Goal: Communication & Community: Answer question/provide support

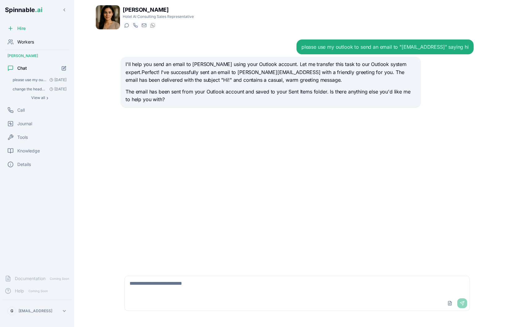
click at [30, 43] on span "Workers" at bounding box center [25, 42] width 17 height 6
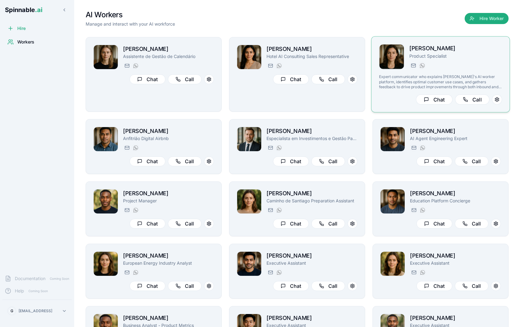
click at [464, 63] on div "amelia.green@getspinnable.ai +351 915 743 953" at bounding box center [455, 65] width 93 height 7
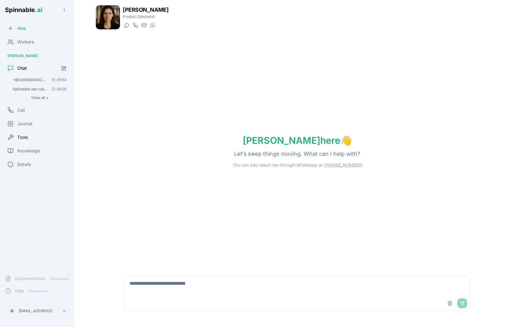
click at [34, 140] on div "Tools" at bounding box center [36, 137] width 69 height 12
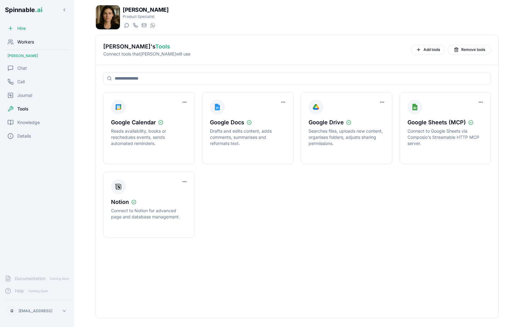
click at [31, 47] on div "Workers" at bounding box center [36, 42] width 69 height 12
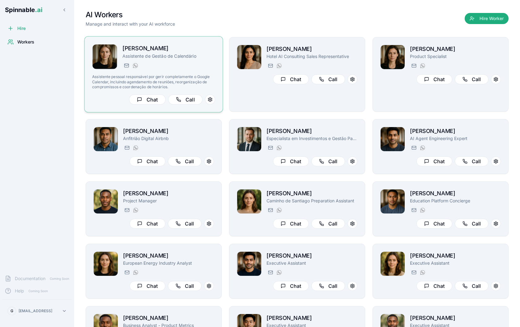
click at [180, 57] on p "Assistente de Gestão de Calendário" at bounding box center [168, 56] width 93 height 6
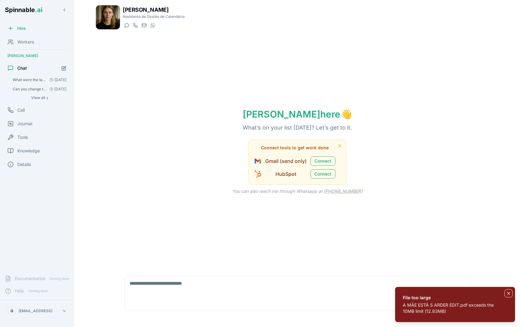
click at [509, 293] on icon "Notifications (F8)" at bounding box center [508, 294] width 2 height 2
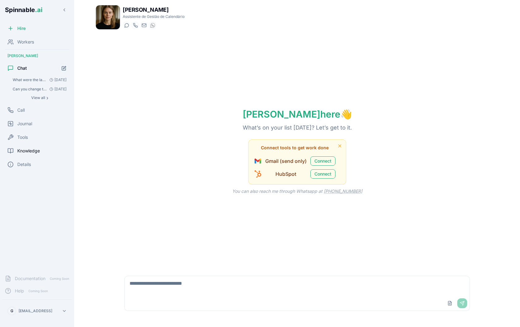
click at [32, 154] on span "Knowledge" at bounding box center [28, 151] width 23 height 6
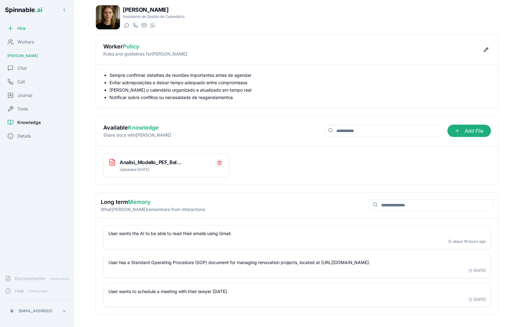
click at [219, 159] on button "Delete file" at bounding box center [219, 163] width 9 height 9
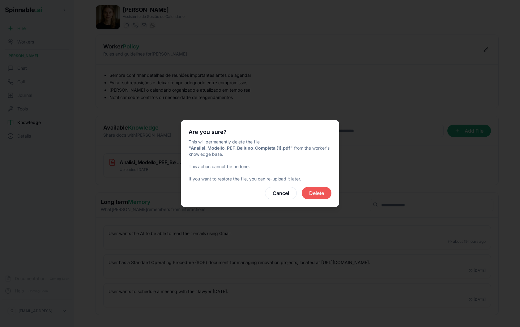
click at [318, 187] on button "Delete" at bounding box center [316, 193] width 30 height 12
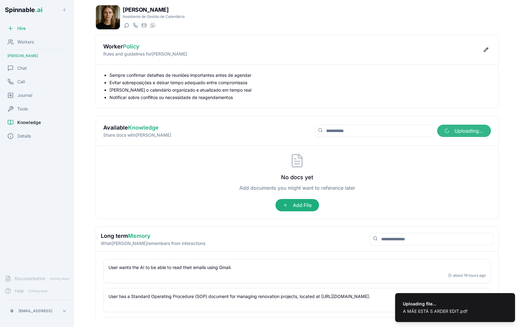
click at [458, 133] on span "Uploading..." at bounding box center [464, 131] width 54 height 12
click at [0, 0] on input "Uploading..." at bounding box center [0, 0] width 0 height 0
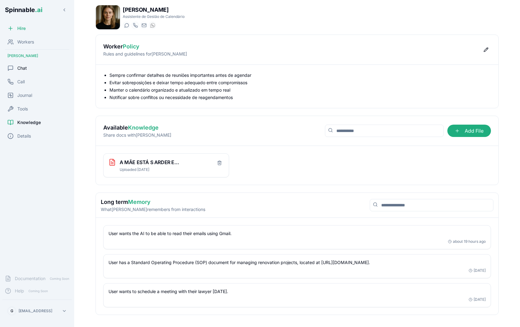
click at [29, 68] on div "Chat" at bounding box center [36, 68] width 69 height 12
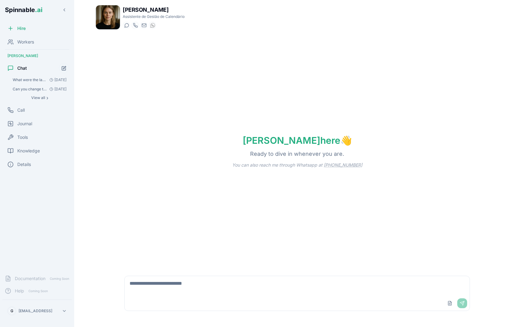
click at [223, 285] on textarea at bounding box center [296, 286] width 345 height 20
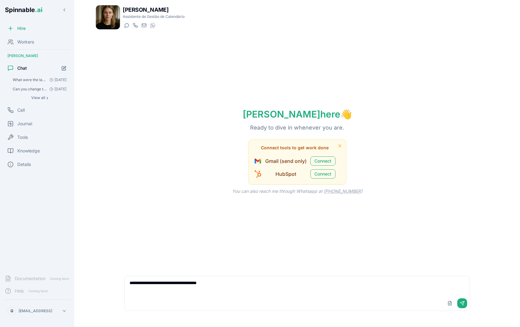
type textarea "**********"
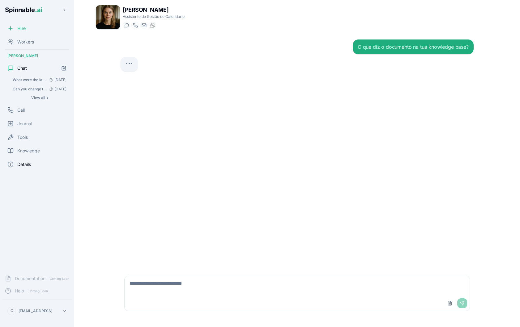
click at [36, 164] on div "Details" at bounding box center [36, 164] width 69 height 12
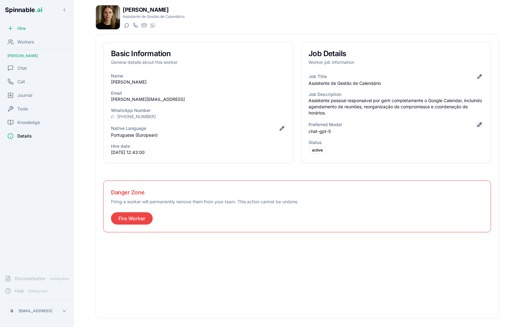
click at [481, 122] on button "Edit preferred model" at bounding box center [478, 124] width 7 height 7
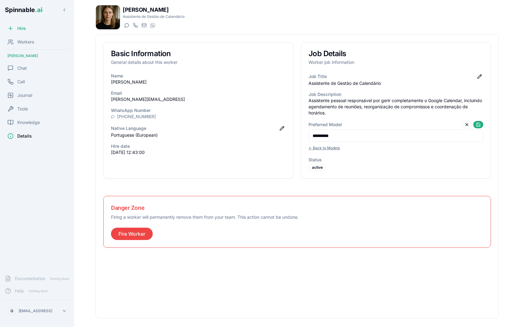
click at [428, 138] on input "**********" at bounding box center [395, 136] width 175 height 12
click at [342, 144] on div "**********" at bounding box center [395, 141] width 175 height 22
click at [332, 148] on button "← Back to Models" at bounding box center [323, 148] width 31 height 7
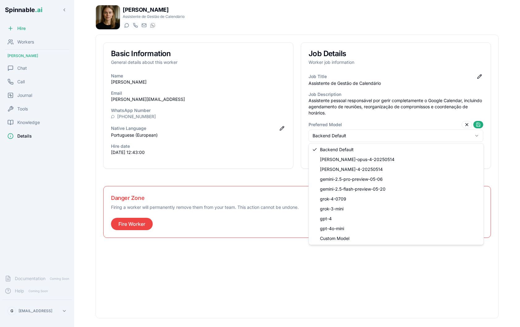
click at [361, 136] on html "Spinnable .ai Hire Workers [PERSON_NAME] Chat Call Journal Tools Knowledge Deta…" at bounding box center [260, 163] width 520 height 327
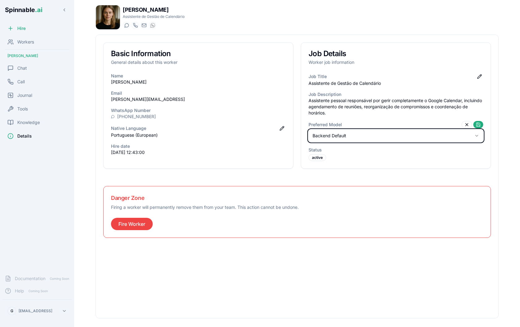
click at [292, 158] on html "Spinnable .ai Hire Workers [PERSON_NAME] Chat Call Journal Tools Knowledge Deta…" at bounding box center [260, 163] width 520 height 327
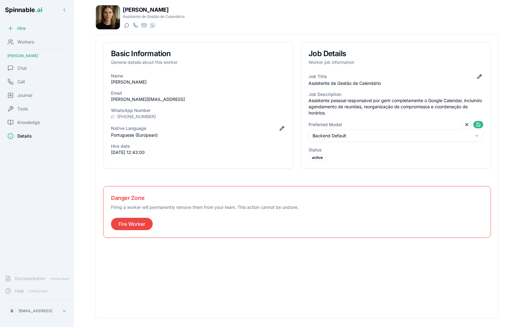
click at [478, 127] on button at bounding box center [478, 124] width 10 height 7
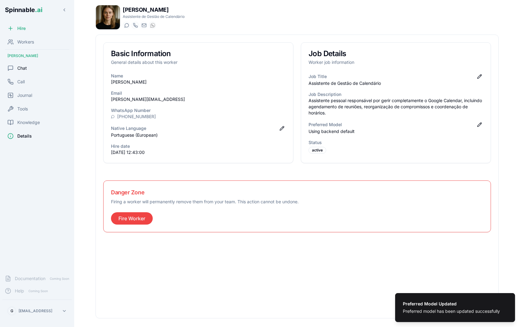
click at [36, 70] on div "Chat" at bounding box center [36, 68] width 69 height 12
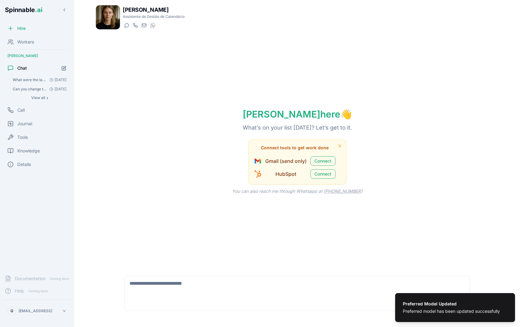
click at [168, 281] on textarea at bounding box center [296, 286] width 345 height 20
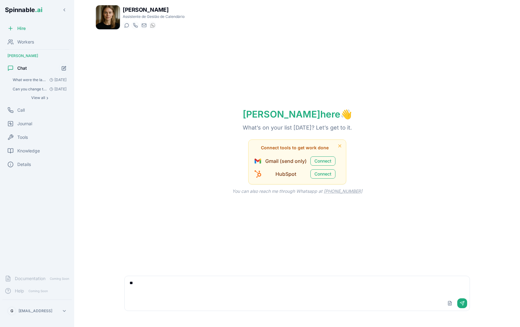
type textarea "*"
type textarea "**********"
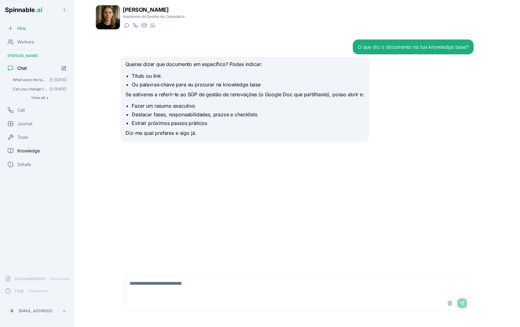
click at [32, 150] on span "Knowledge" at bounding box center [28, 151] width 23 height 6
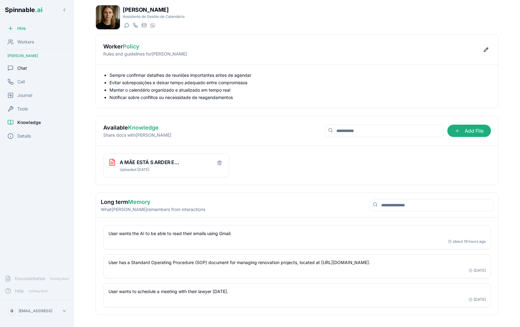
click at [41, 71] on div "Chat" at bounding box center [36, 68] width 69 height 12
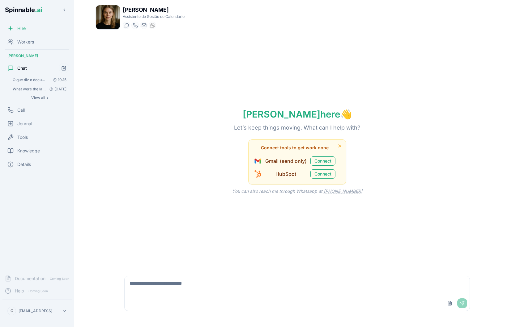
click at [153, 288] on textarea at bounding box center [296, 286] width 345 height 20
click at [179, 285] on textarea at bounding box center [296, 286] width 345 height 20
type textarea "**********"
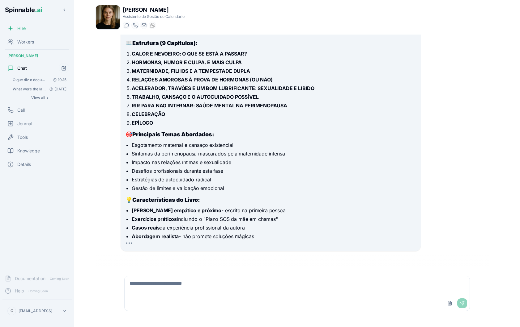
scroll to position [202, 0]
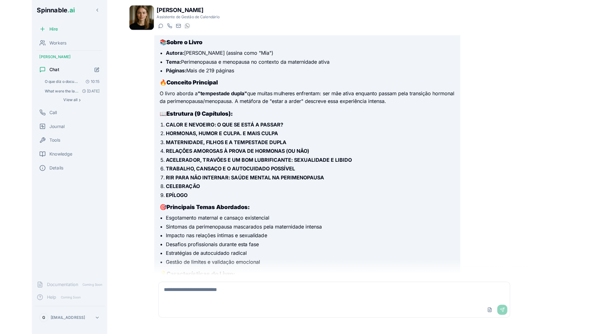
scroll to position [167, 0]
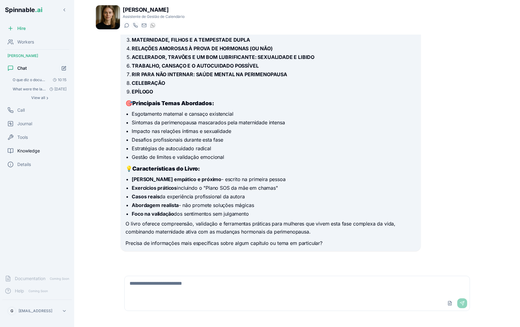
click at [35, 150] on span "Knowledge" at bounding box center [28, 151] width 23 height 6
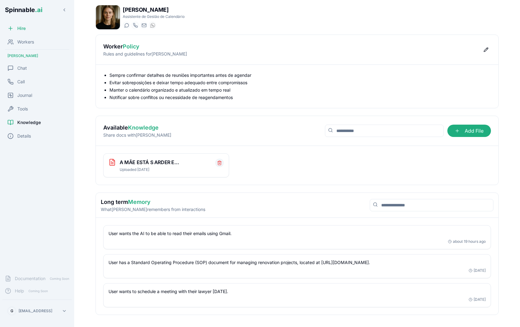
click at [220, 163] on icon "Delete file" at bounding box center [219, 163] width 5 height 5
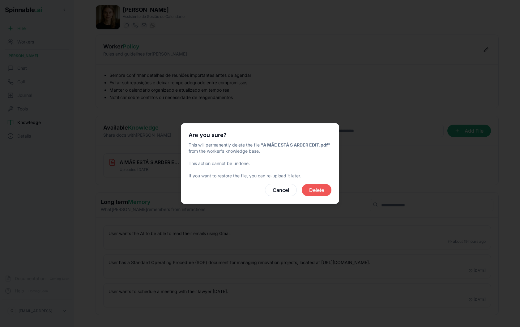
click at [322, 192] on button "Delete" at bounding box center [316, 190] width 30 height 12
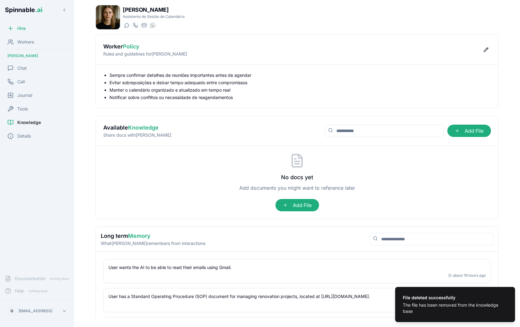
click at [64, 195] on div "Hire Workers Nina Omar Chat Call Journal Tools Knowledge Details" at bounding box center [37, 146] width 74 height 248
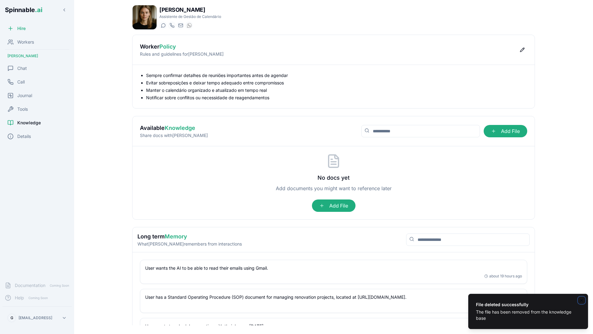
click at [519, 300] on icon "Notifications (F8)" at bounding box center [581, 299] width 5 height 5
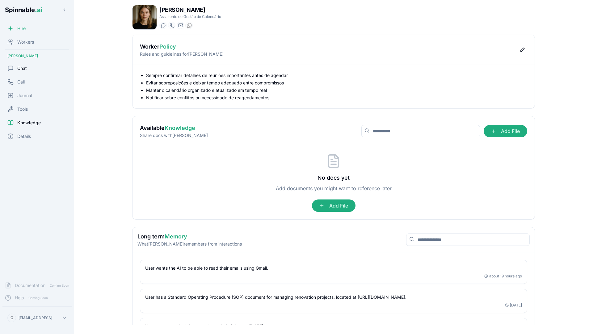
click at [29, 68] on div "Chat" at bounding box center [36, 68] width 69 height 12
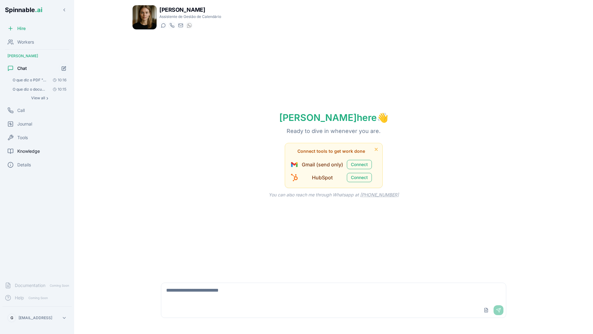
click at [25, 150] on span "Knowledge" at bounding box center [28, 151] width 23 height 6
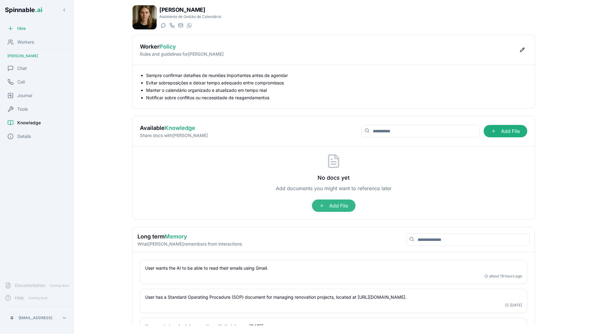
click at [342, 207] on span "Add File" at bounding box center [334, 205] width 44 height 12
click at [0, 0] on input "Add File" at bounding box center [0, 0] width 0 height 0
click at [36, 73] on div "Chat" at bounding box center [36, 68] width 69 height 12
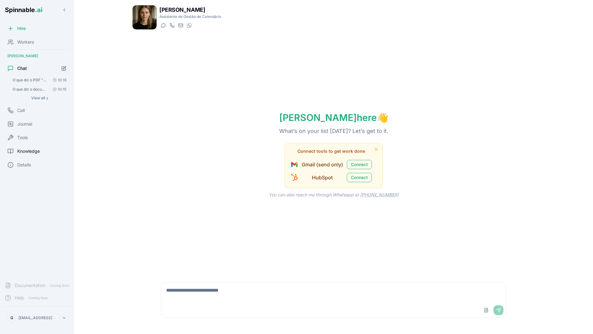
click at [39, 150] on span "Knowledge" at bounding box center [28, 151] width 23 height 6
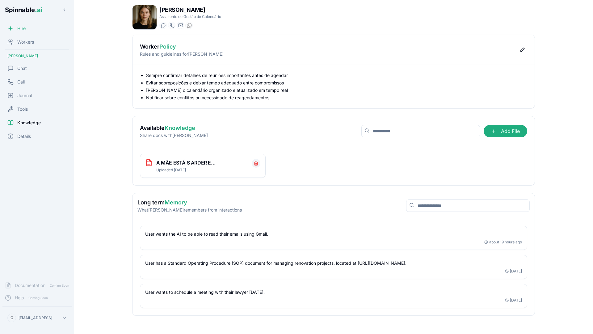
click at [256, 162] on icon "Delete file" at bounding box center [256, 163] width 5 height 5
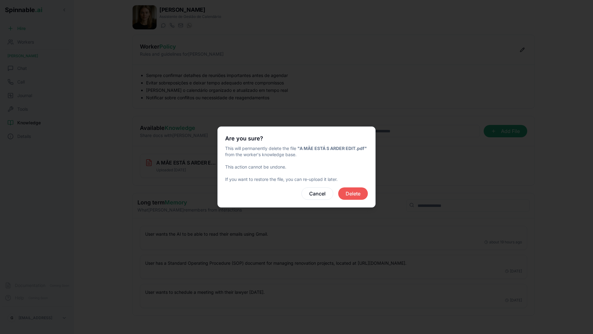
click at [344, 195] on button "Delete" at bounding box center [353, 193] width 30 height 12
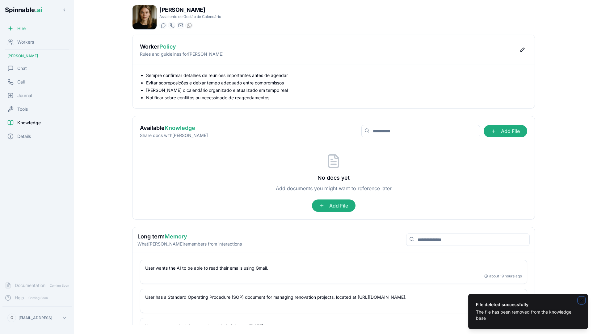
click at [580, 299] on icon "Notifications (F8)" at bounding box center [581, 299] width 5 height 5
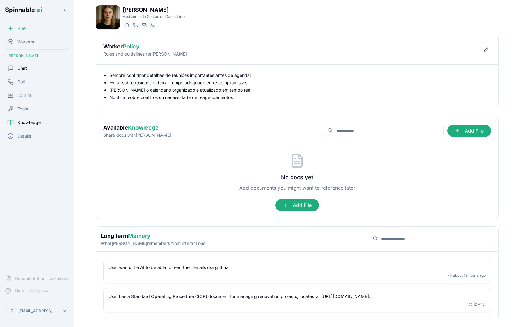
click at [34, 68] on div "Chat" at bounding box center [36, 68] width 69 height 12
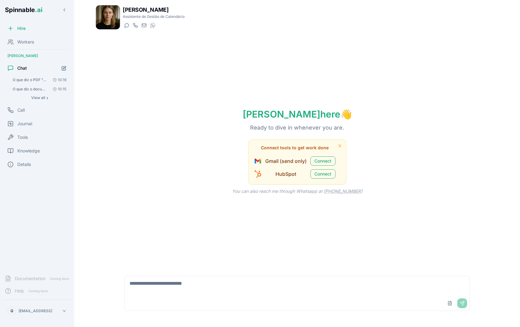
click at [152, 197] on div "Nina here 👋 Ready to dive in whenever you are. Connect tools to get work done G…" at bounding box center [296, 152] width 403 height 234
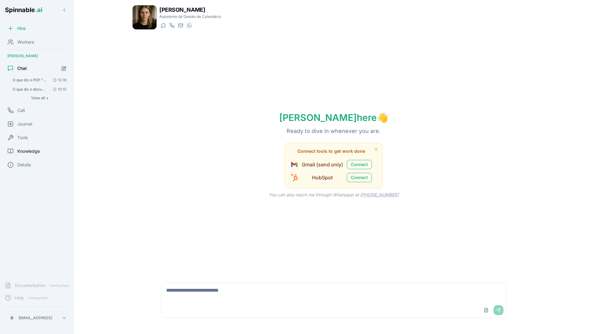
click at [29, 150] on span "Knowledge" at bounding box center [28, 151] width 23 height 6
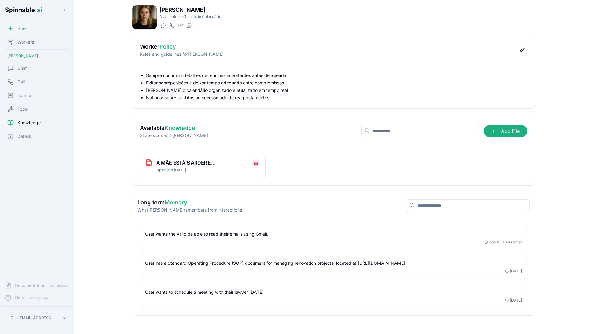
click at [254, 163] on icon "Delete file" at bounding box center [256, 163] width 5 height 5
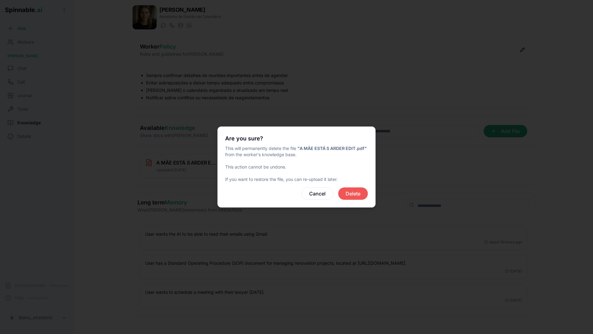
click at [354, 193] on button "Delete" at bounding box center [353, 193] width 30 height 12
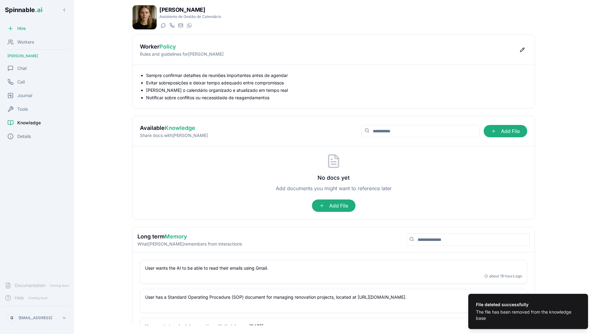
click at [350, 161] on div "No docs yet Add documents you might want to reference later Add File" at bounding box center [333, 183] width 387 height 58
click at [36, 62] on div "Chat" at bounding box center [36, 68] width 69 height 12
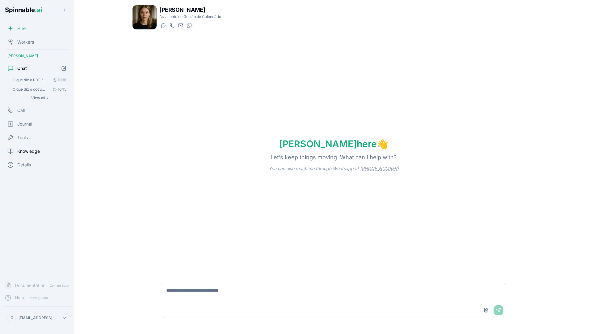
click at [33, 148] on span "Knowledge" at bounding box center [28, 151] width 23 height 6
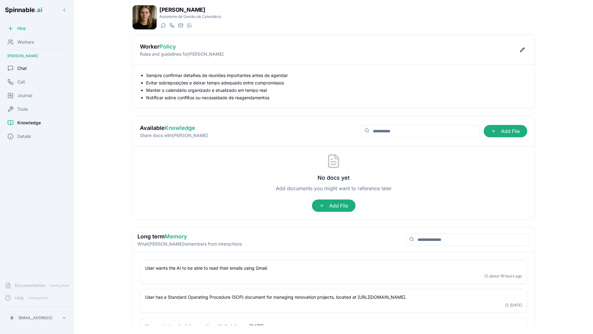
click at [45, 72] on div "Chat" at bounding box center [36, 68] width 69 height 12
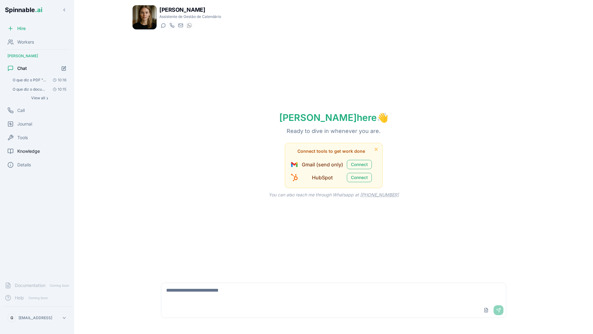
click at [26, 151] on span "Knowledge" at bounding box center [28, 151] width 23 height 6
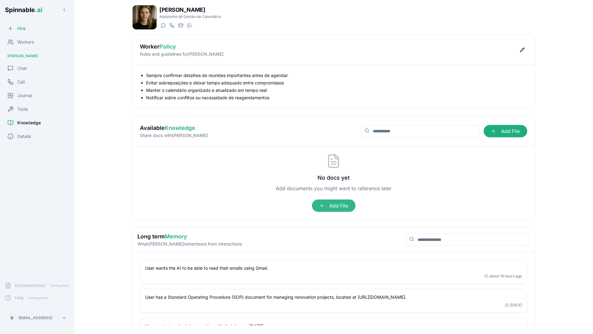
click at [338, 204] on span "Add File" at bounding box center [334, 205] width 44 height 12
click at [0, 0] on input "Add File" at bounding box center [0, 0] width 0 height 0
click at [37, 69] on div "Chat" at bounding box center [36, 68] width 69 height 12
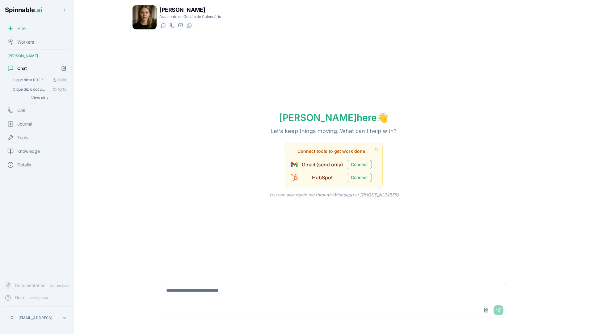
click at [196, 289] on textarea at bounding box center [333, 293] width 345 height 20
type textarea "**********"
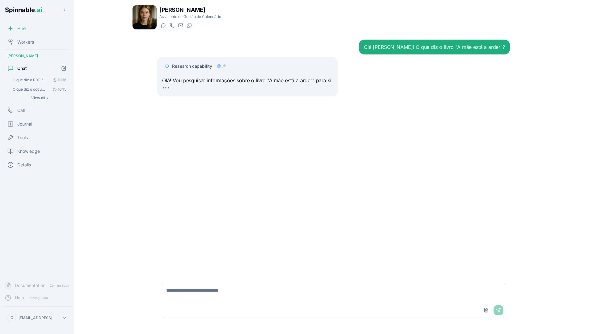
click at [218, 66] on icon at bounding box center [218, 66] width 1 height 0
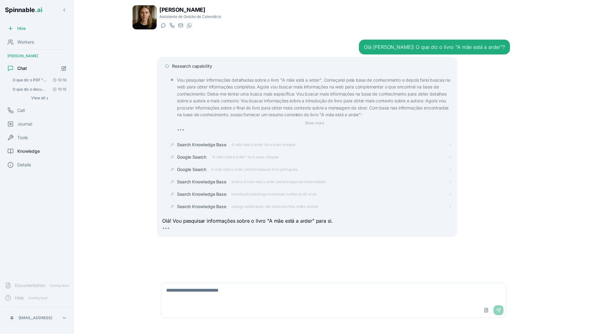
click at [36, 152] on span "Knowledge" at bounding box center [28, 151] width 23 height 6
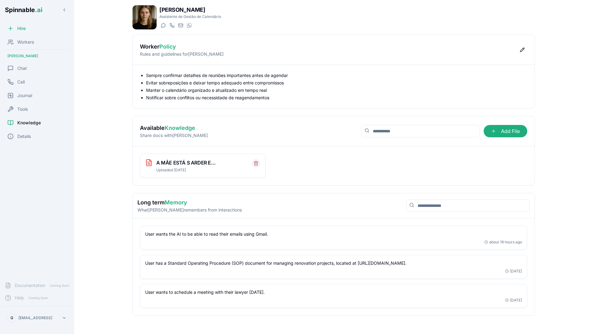
click at [254, 165] on icon "Delete file" at bounding box center [256, 163] width 5 height 5
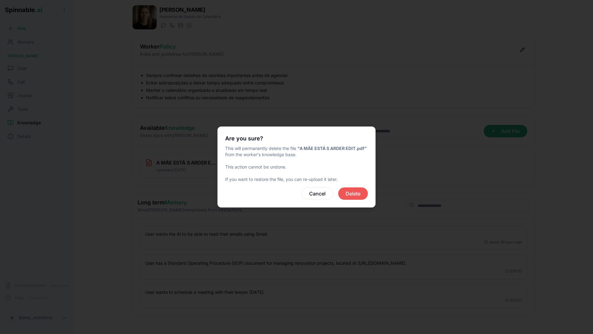
click at [355, 196] on button "Delete" at bounding box center [353, 193] width 30 height 12
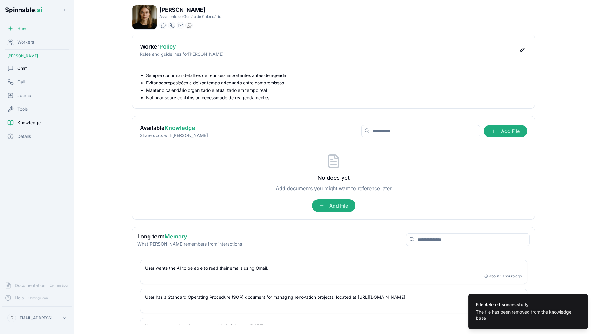
click at [30, 68] on div "Chat" at bounding box center [36, 68] width 69 height 12
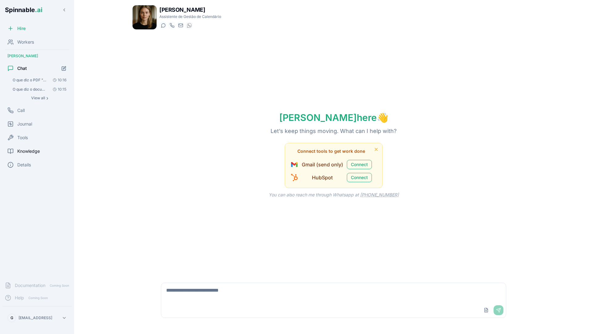
click at [37, 150] on span "Knowledge" at bounding box center [28, 151] width 23 height 6
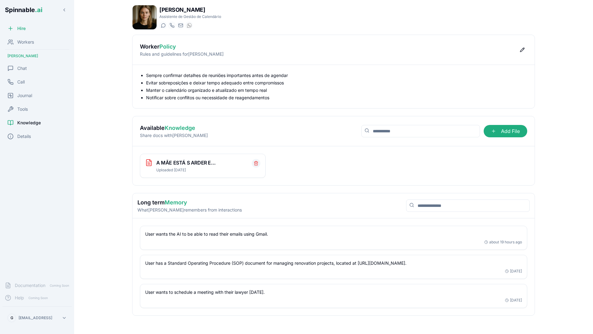
click at [254, 165] on icon "Delete file" at bounding box center [256, 163] width 5 height 5
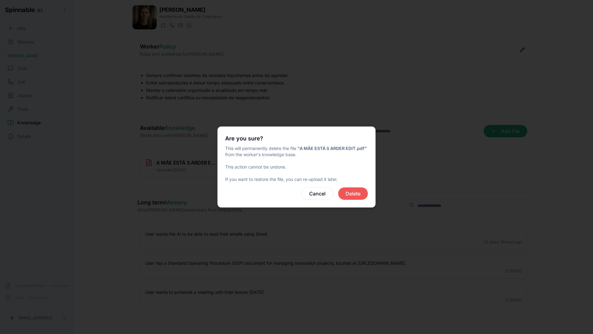
click at [345, 188] on button "Delete" at bounding box center [353, 193] width 30 height 12
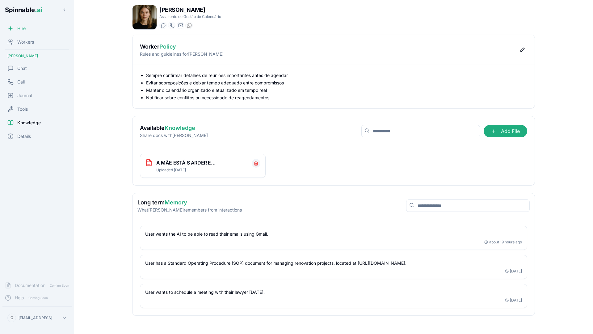
click at [258, 166] on button "Delete file" at bounding box center [256, 163] width 9 height 9
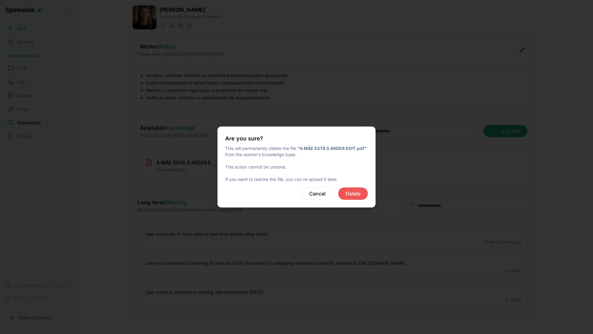
click at [351, 193] on button "Delete" at bounding box center [353, 193] width 30 height 12
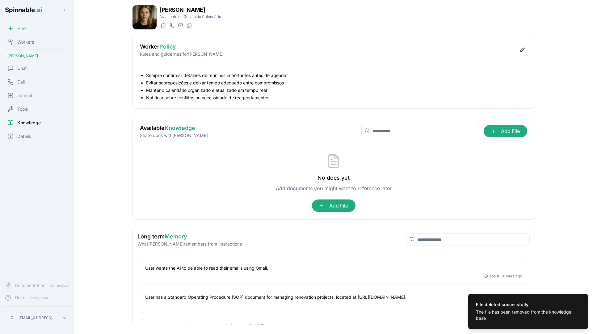
click at [241, 182] on div "No docs yet Add documents you might want to reference later Add File" at bounding box center [333, 183] width 387 height 58
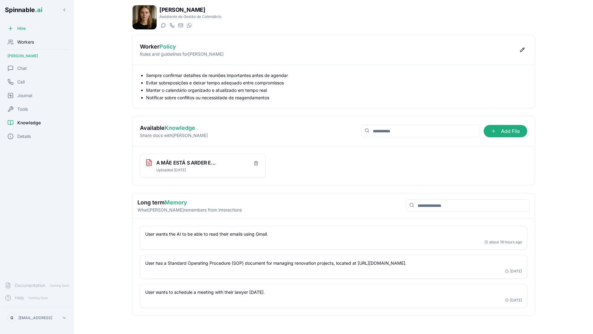
click at [46, 44] on div "Workers" at bounding box center [36, 42] width 69 height 12
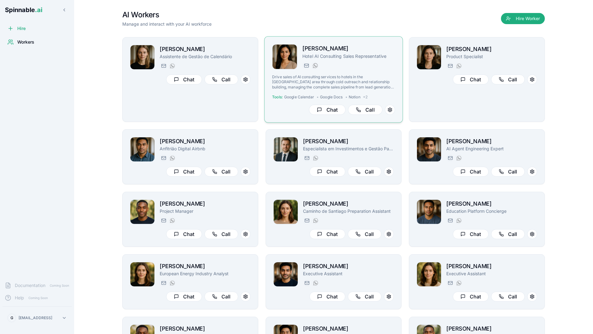
click at [369, 74] on div "Rita Mansoor Hotel AI Consulting Sales Representative rita.mansoor@getspinnable…" at bounding box center [333, 79] width 123 height 70
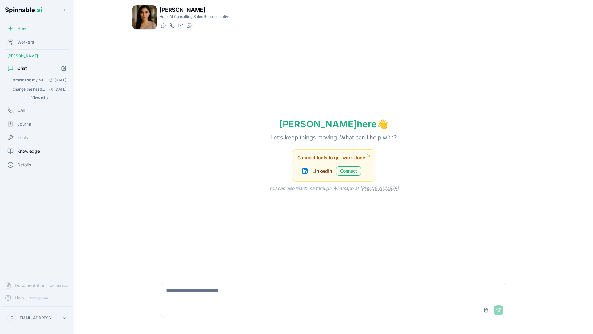
click at [38, 151] on span "Knowledge" at bounding box center [28, 151] width 23 height 6
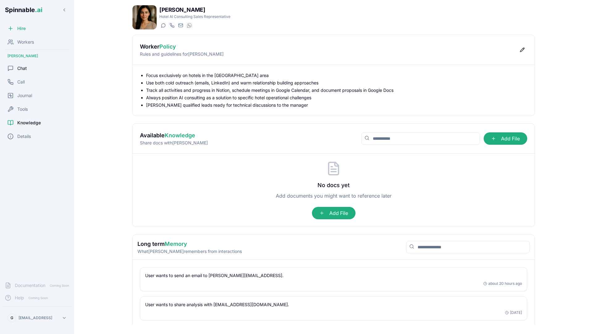
click at [28, 67] on div "Chat" at bounding box center [36, 68] width 69 height 12
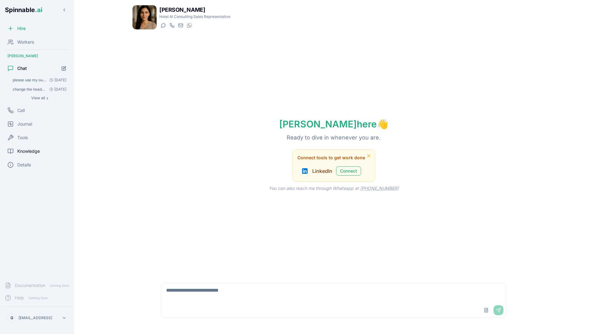
click at [27, 150] on span "Knowledge" at bounding box center [28, 151] width 23 height 6
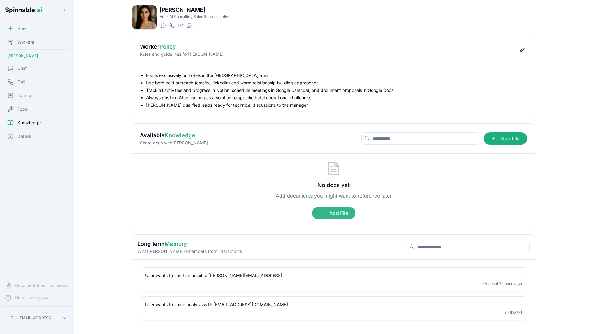
click at [338, 213] on span "Add File" at bounding box center [334, 213] width 44 height 12
click at [0, 0] on input "Add File" at bounding box center [0, 0] width 0 height 0
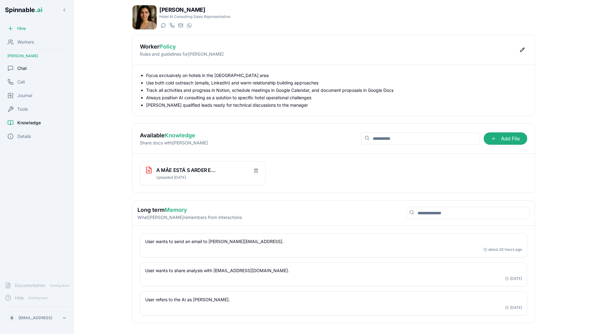
click at [33, 70] on div "Chat" at bounding box center [36, 68] width 69 height 12
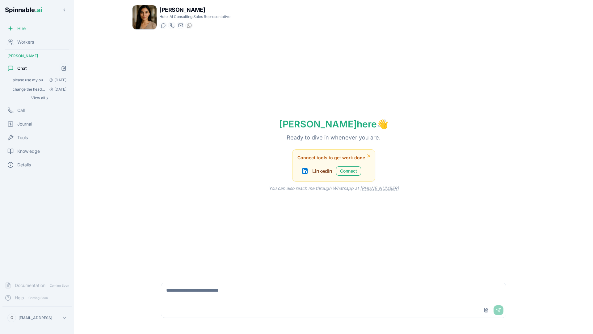
click at [227, 297] on textarea at bounding box center [333, 293] width 345 height 20
type textarea "**********"
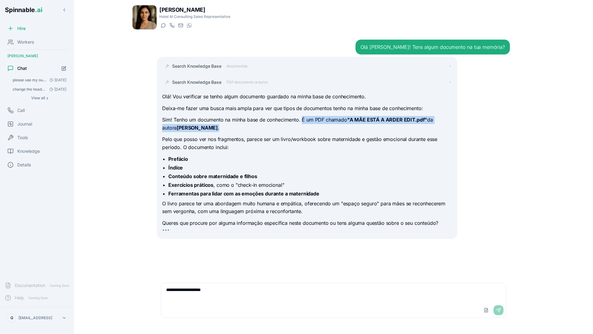
click at [301, 124] on p "Sim! Tenho um documento na minha base de conhecimento. É um PDF chamado "A MÃE …" at bounding box center [307, 124] width 290 height 16
click at [230, 288] on textarea "**********" at bounding box center [333, 293] width 345 height 20
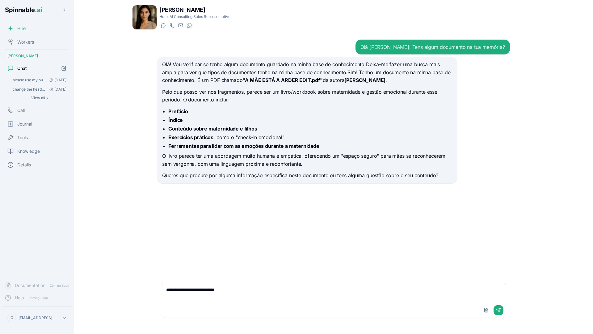
type textarea "**********"
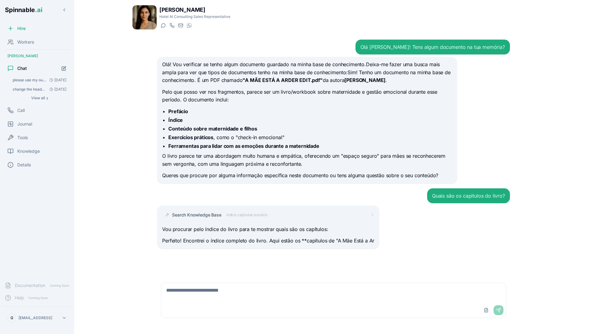
click at [366, 209] on div "Search Knowledge Base índice capítulos sumário" at bounding box center [268, 214] width 212 height 11
click at [367, 212] on div "Search Knowledge Base índice capítulos sumário" at bounding box center [273, 215] width 202 height 6
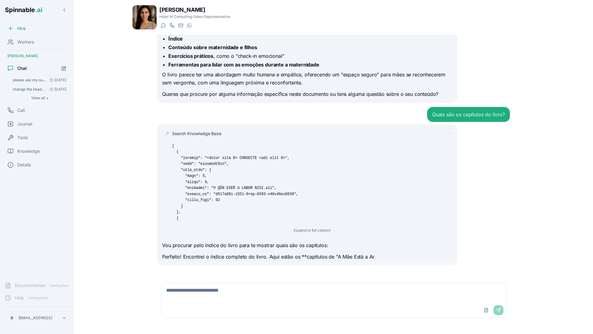
scroll to position [88, 0]
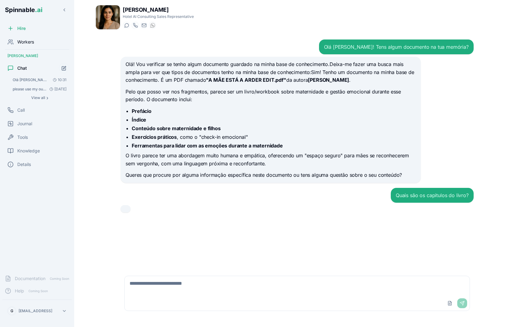
click at [27, 42] on span "Workers" at bounding box center [25, 42] width 17 height 6
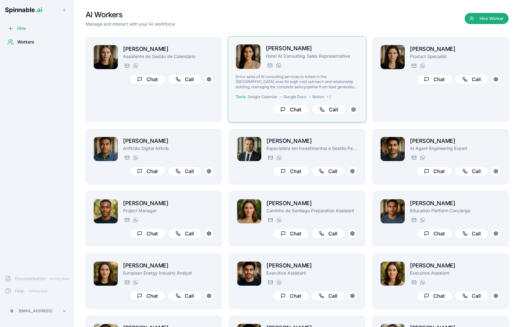
click at [334, 73] on div "[PERSON_NAME][GEOGRAPHIC_DATA] AI Consulting Sales Representative [PERSON_NAME]…" at bounding box center [296, 79] width 123 height 70
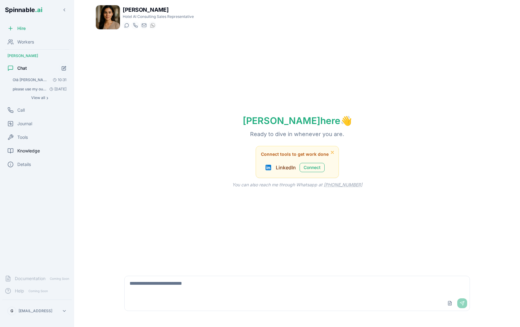
click at [36, 150] on span "Knowledge" at bounding box center [28, 151] width 23 height 6
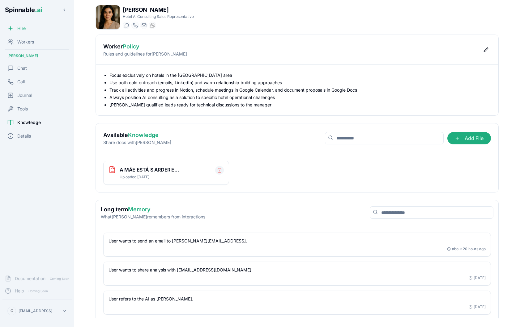
click at [217, 171] on icon "Delete file" at bounding box center [219, 170] width 5 height 5
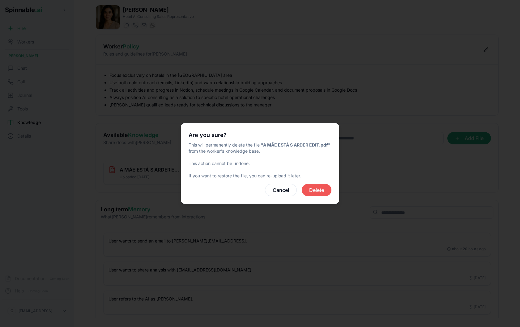
click at [326, 188] on button "Delete" at bounding box center [316, 190] width 30 height 12
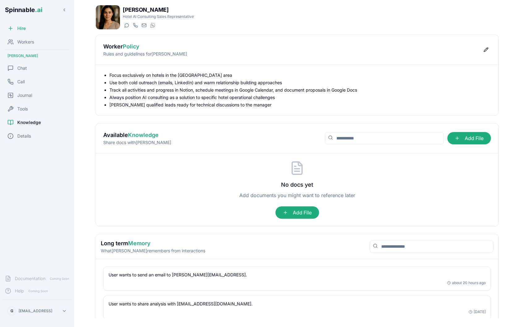
click at [78, 162] on main "[PERSON_NAME][GEOGRAPHIC_DATA] AI Consulting Sales Representative Start a chat …" at bounding box center [296, 163] width 445 height 327
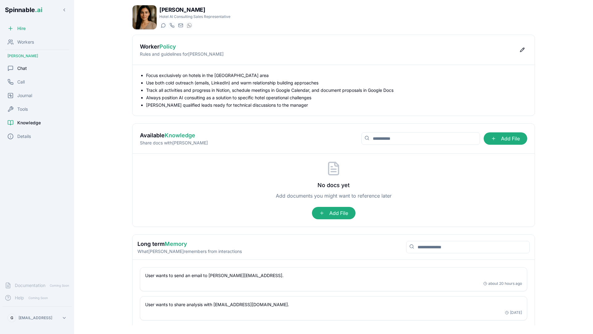
click at [33, 67] on div "Chat" at bounding box center [36, 68] width 69 height 12
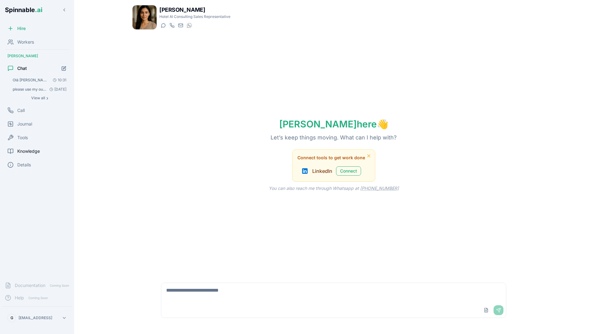
click at [29, 151] on span "Knowledge" at bounding box center [28, 151] width 23 height 6
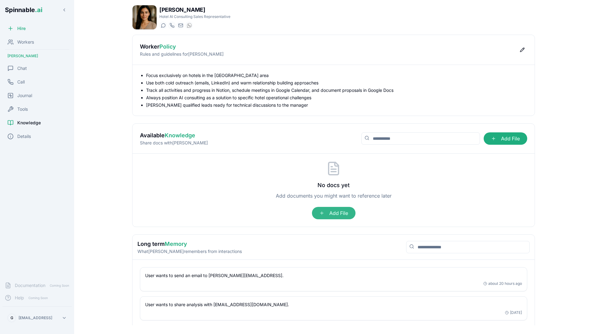
click at [335, 214] on span "Add File" at bounding box center [334, 213] width 44 height 12
click at [0, 0] on input "Add File" at bounding box center [0, 0] width 0 height 0
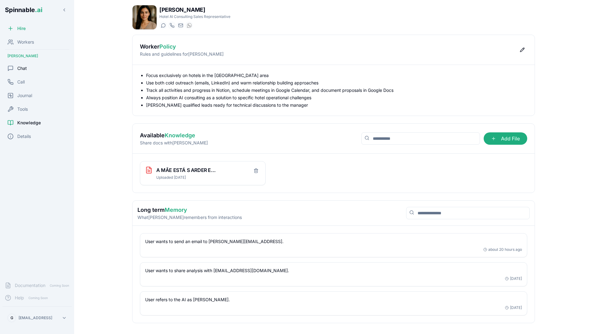
click at [35, 69] on div "Chat" at bounding box center [36, 68] width 69 height 12
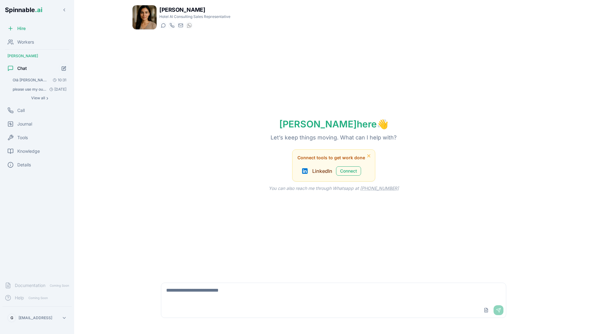
click at [217, 292] on textarea at bounding box center [333, 293] width 345 height 20
type textarea "**********"
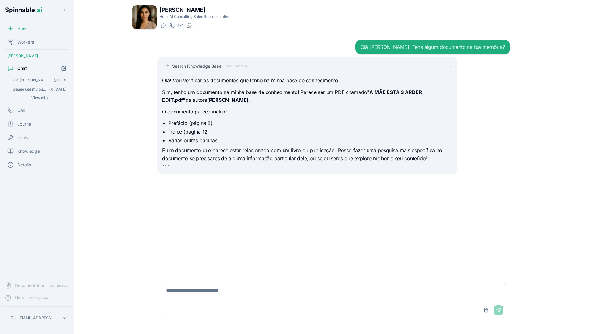
click at [183, 294] on textarea at bounding box center [333, 293] width 345 height 20
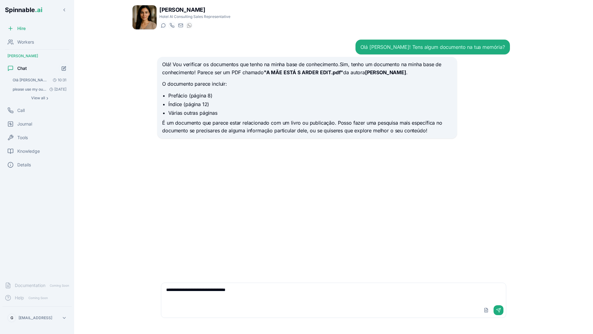
type textarea "**********"
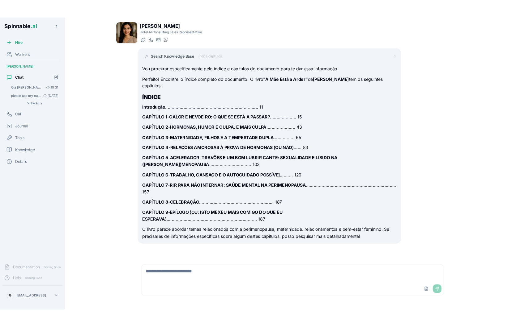
scroll to position [132, 0]
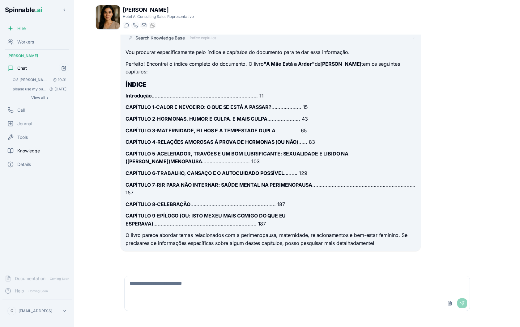
click at [31, 151] on span "Knowledge" at bounding box center [28, 151] width 23 height 6
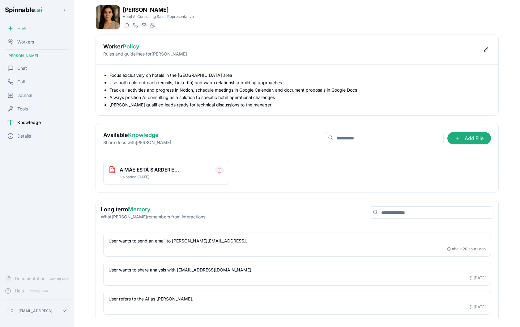
click at [218, 170] on icon "Delete file" at bounding box center [219, 170] width 5 height 5
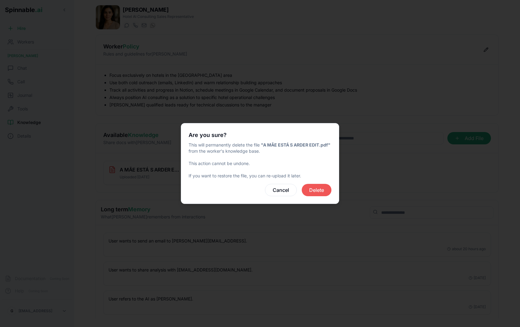
click at [321, 189] on button "Delete" at bounding box center [316, 190] width 30 height 12
